Goal: Task Accomplishment & Management: Complete application form

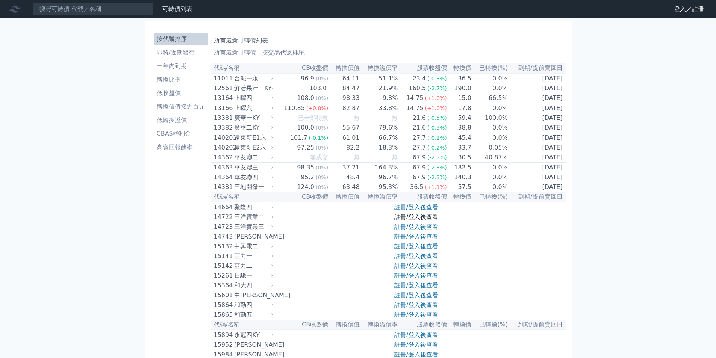
click at [426, 221] on link "註冊/登入後查看" at bounding box center [417, 217] width 44 height 7
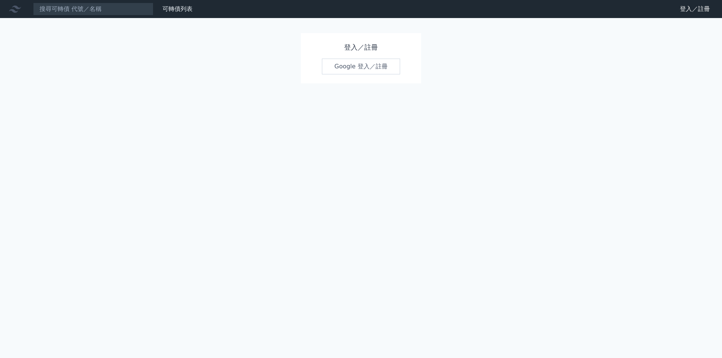
click at [345, 71] on link "Google 登入／註冊" at bounding box center [361, 67] width 78 height 16
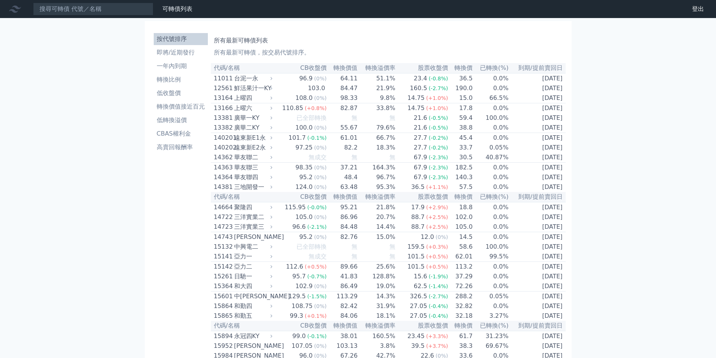
scroll to position [2772, 0]
